Goal: Transaction & Acquisition: Purchase product/service

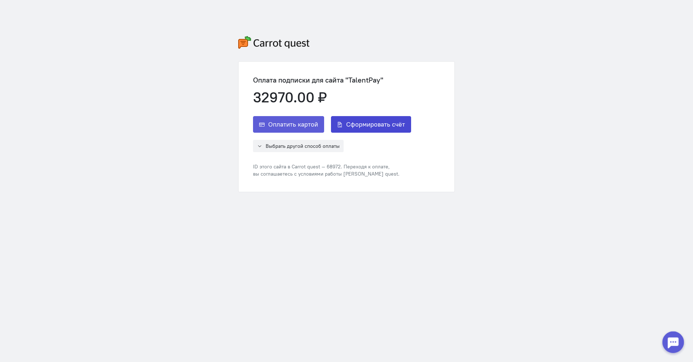
click at [367, 128] on span "Сформировать счёт" at bounding box center [375, 124] width 59 height 9
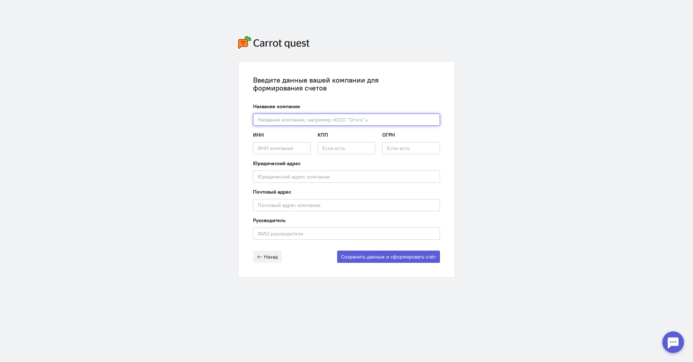
click at [346, 120] on input "text" at bounding box center [346, 120] width 187 height 12
click at [346, 119] on input "text" at bounding box center [346, 120] width 187 height 12
type input "ООО Рейвекс"
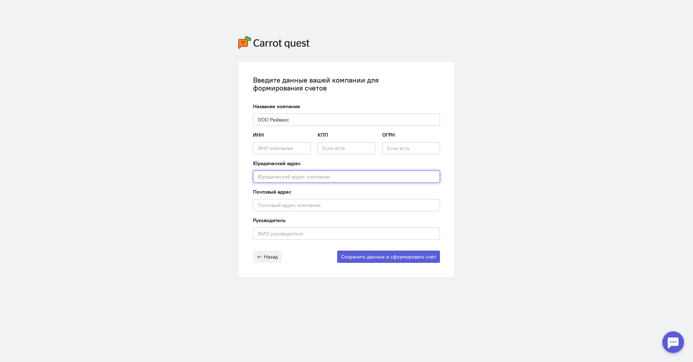
type input "[STREET_ADDRESS][PERSON_NAME]"
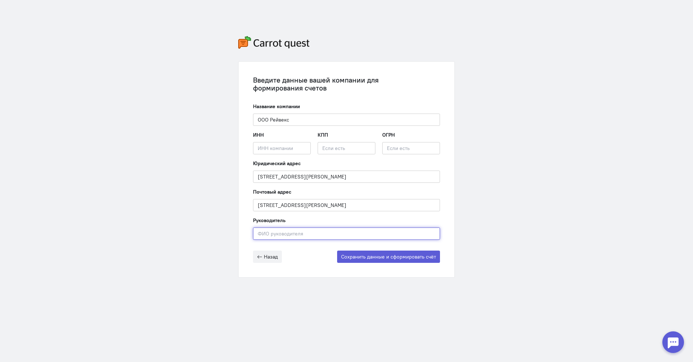
type input "[PERSON_NAME]"
click at [266, 147] on input "text" at bounding box center [282, 148] width 58 height 12
type input "21241232"
click at [336, 150] on input "text" at bounding box center [347, 148] width 58 height 12
type input "1312312"
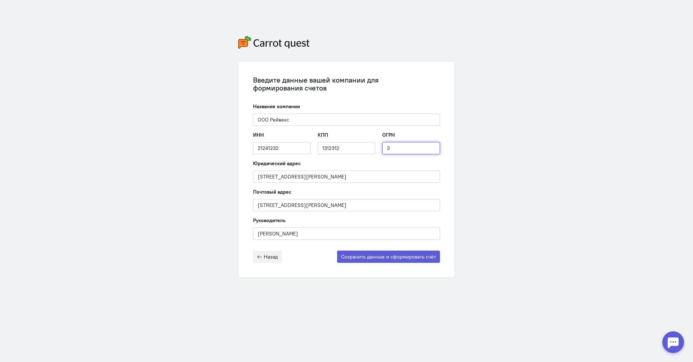
click at [415, 150] on input "3" at bounding box center [411, 148] width 58 height 12
type input "3123"
click at [379, 254] on button "Сохранить данные и сформировать счёт" at bounding box center [388, 257] width 103 height 12
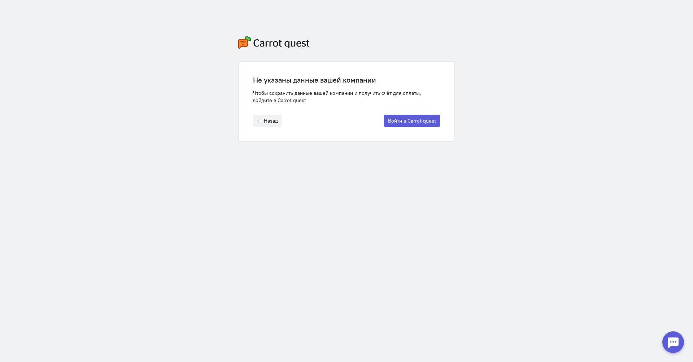
click at [393, 178] on html "Не указаны данные вашей компании Чтобы сохранить данные вашей компании и получи…" at bounding box center [346, 89] width 693 height 178
